Goal: Complete application form

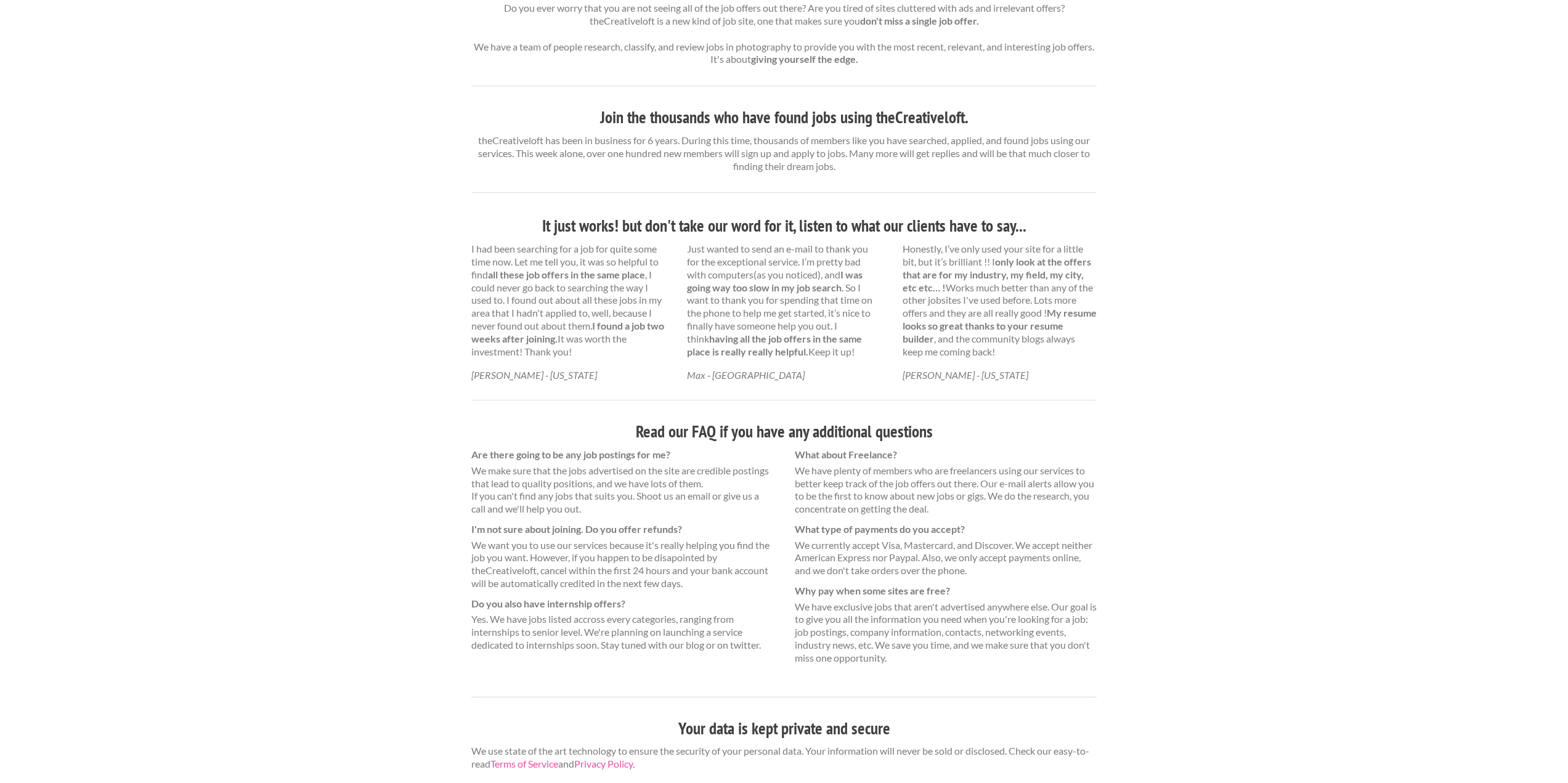
scroll to position [501, 0]
